Goal: Task Accomplishment & Management: Use online tool/utility

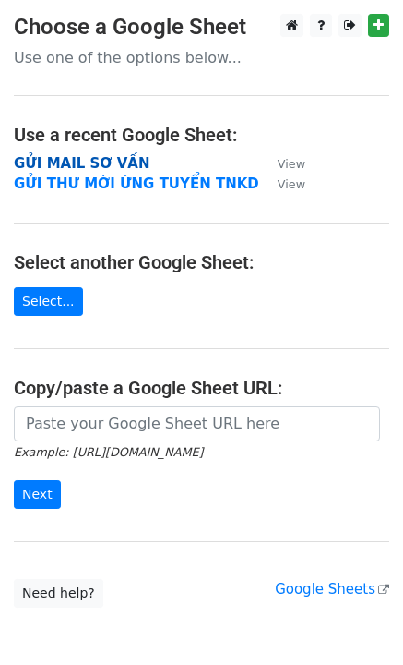
click at [62, 161] on strong "GỬI MAIL SƠ VẤN" at bounding box center [82, 163] width 136 height 17
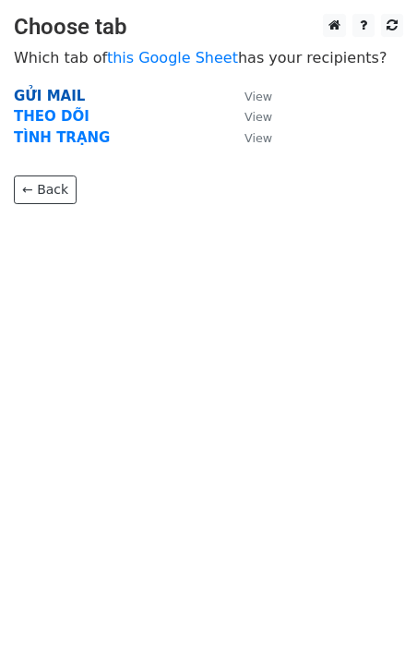
click at [62, 95] on strong "GỬI MAIL" at bounding box center [49, 96] width 71 height 17
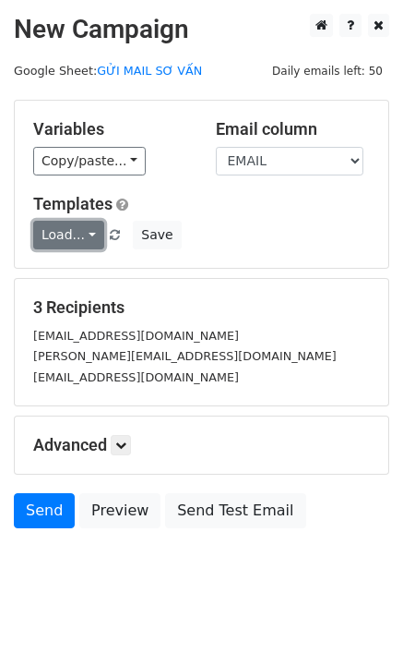
click at [69, 234] on link "Load..." at bounding box center [68, 235] width 71 height 29
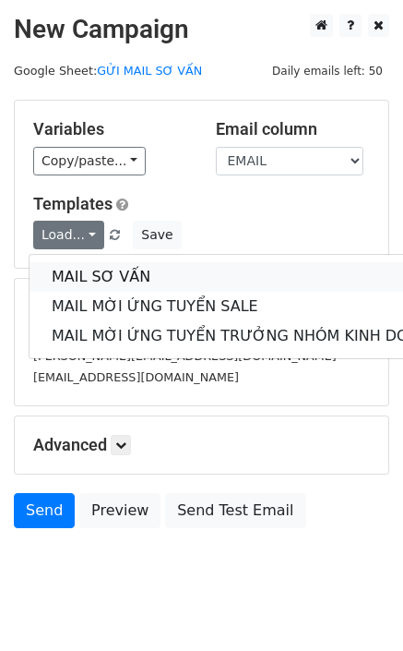
click at [83, 270] on link "MAIL SƠ VẤN" at bounding box center [246, 277] width 433 height 30
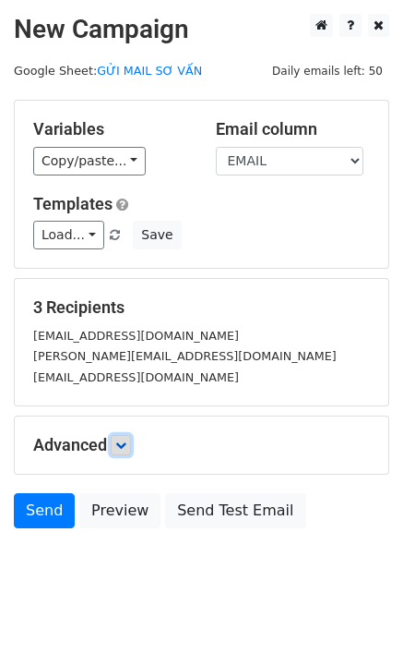
click at [124, 441] on icon at bounding box center [120, 444] width 11 height 11
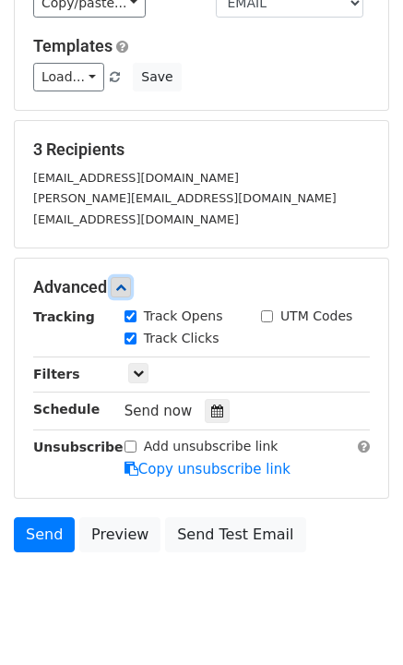
scroll to position [201, 0]
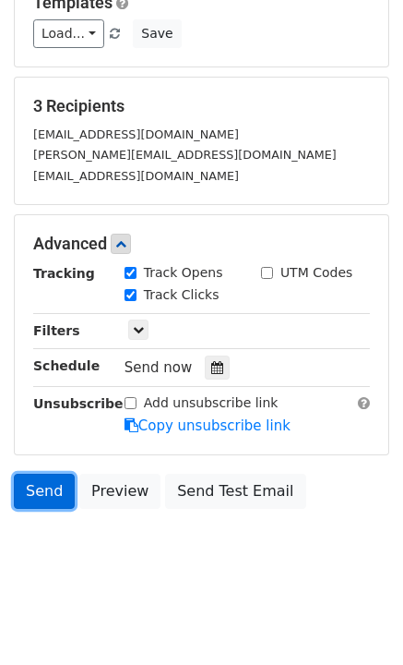
click at [54, 482] on link "Send" at bounding box center [44, 490] width 61 height 35
